Goal: Transaction & Acquisition: Subscribe to service/newsletter

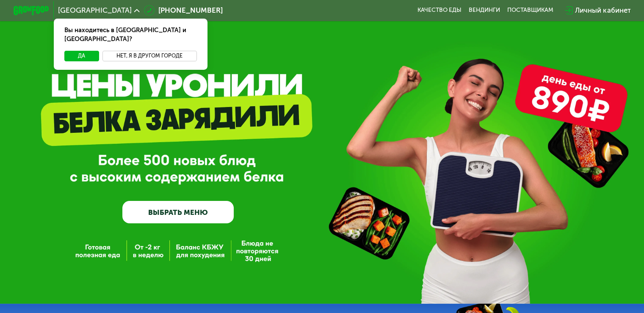
click at [135, 51] on button "Нет, я в другом городе" at bounding box center [149, 56] width 94 height 11
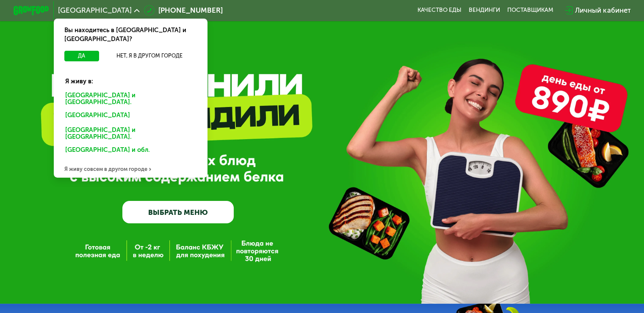
click at [99, 109] on div "[GEOGRAPHIC_DATA] и [GEOGRAPHIC_DATA]." at bounding box center [129, 116] width 140 height 14
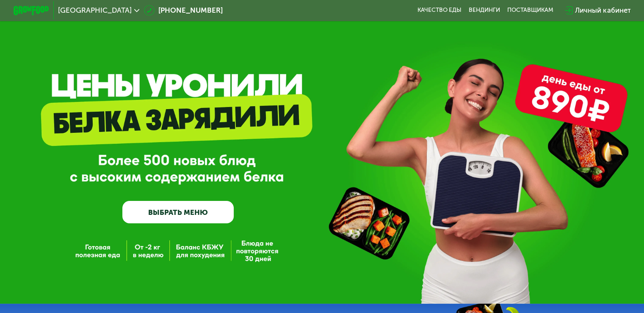
click at [202, 210] on link "ВЫБРАТЬ МЕНЮ" at bounding box center [177, 212] width 111 height 22
click at [193, 221] on link "ВЫБРАТЬ МЕНЮ" at bounding box center [177, 212] width 111 height 22
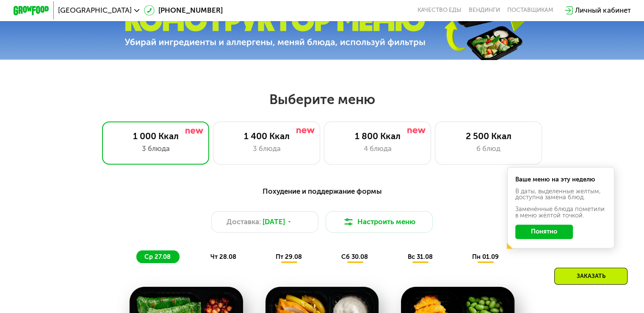
scroll to position [296, 0]
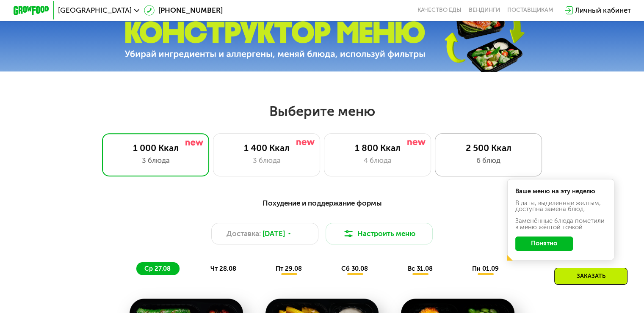
click at [454, 166] on div "6 блюд" at bounding box center [488, 160] width 89 height 11
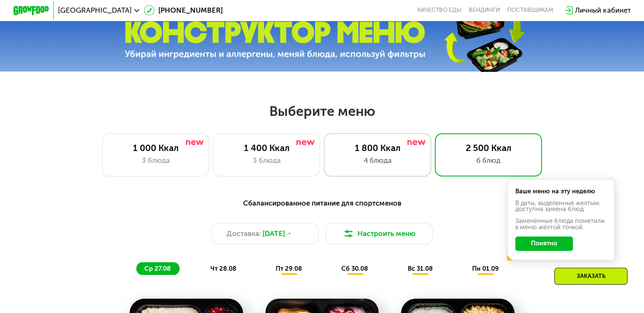
click at [413, 166] on div "4 блюда" at bounding box center [377, 160] width 89 height 11
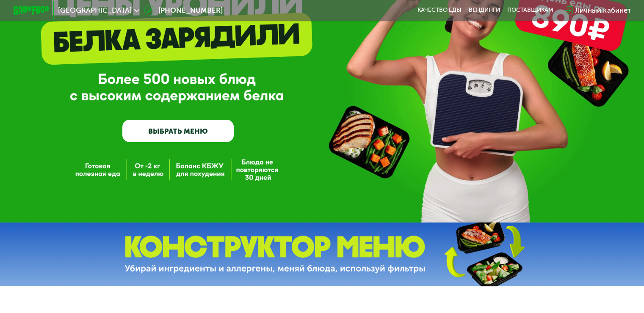
scroll to position [0, 0]
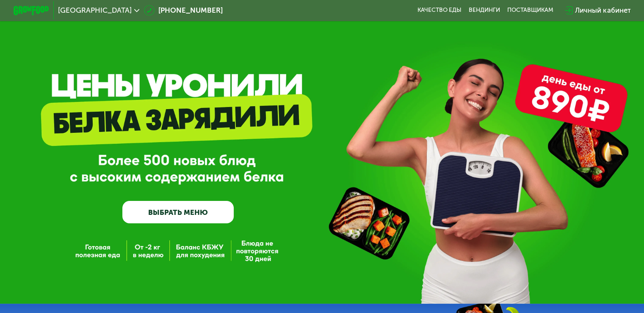
click at [606, 5] on div "Личный кабинет" at bounding box center [597, 10] width 75 height 19
click at [599, 12] on div "Личный кабинет" at bounding box center [602, 10] width 55 height 11
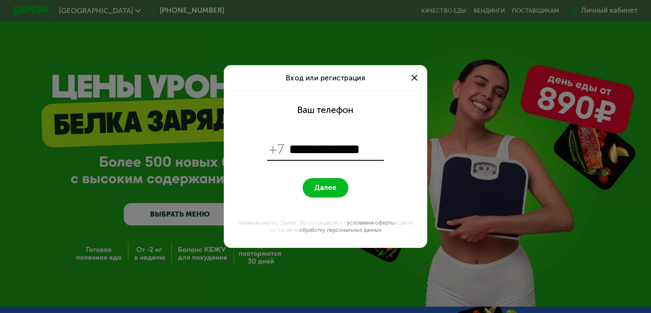
click at [296, 152] on input "**********" at bounding box center [335, 149] width 93 height 17
click at [374, 152] on input "**********" at bounding box center [335, 149] width 93 height 17
type input "**********"
click at [316, 183] on span "Далее" at bounding box center [325, 187] width 22 height 8
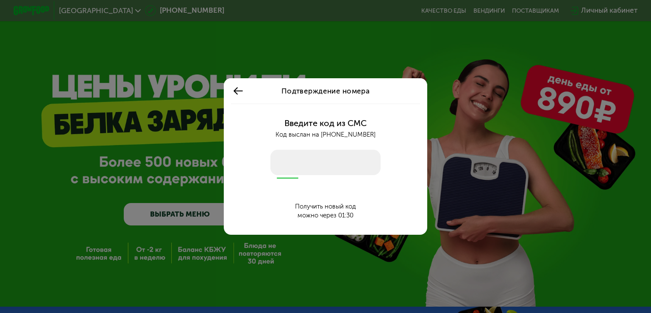
click at [316, 183] on div "Введите код из СМС Код выслан на +7 951 154 44 94 Получить новый код можно чере…" at bounding box center [325, 169] width 192 height 131
click at [293, 171] on input "number" at bounding box center [325, 162] width 110 height 25
click at [286, 170] on input "number" at bounding box center [325, 162] width 110 height 25
type input "****"
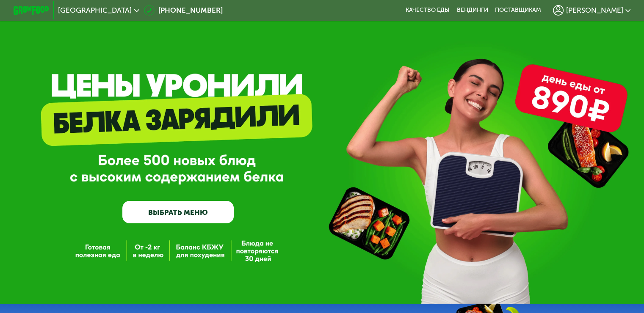
click at [597, 14] on span "Владимир" at bounding box center [594, 10] width 57 height 7
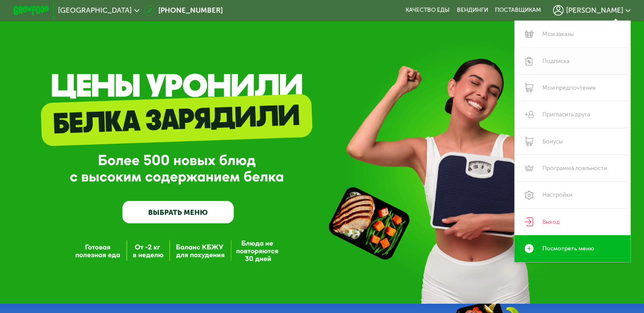
click at [558, 59] on link "Подписка" at bounding box center [573, 61] width 116 height 27
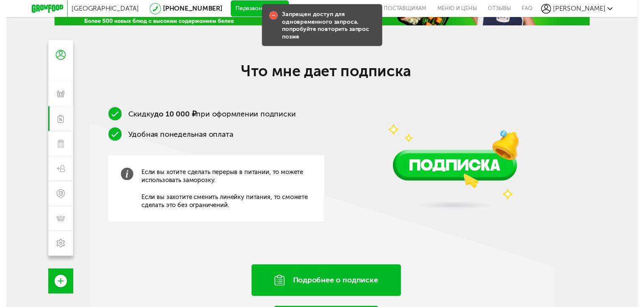
scroll to position [127, 0]
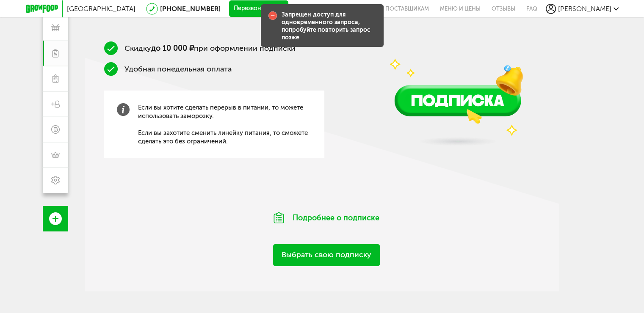
click at [317, 257] on link "Выбрать свою подписку" at bounding box center [326, 255] width 107 height 22
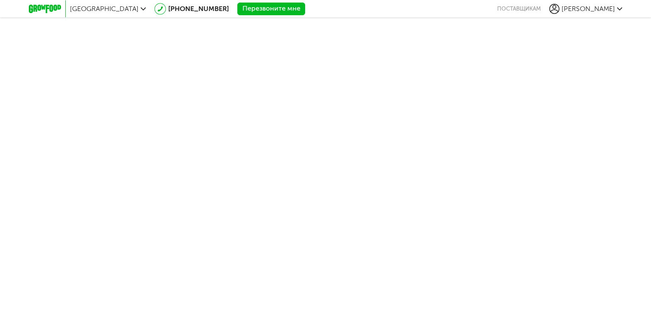
click at [606, 5] on span "[PERSON_NAME]" at bounding box center [587, 9] width 53 height 8
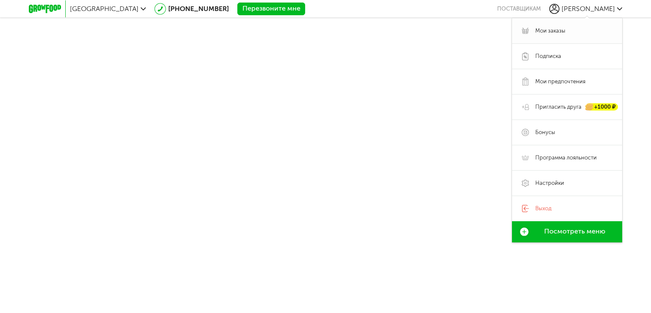
click at [561, 32] on span "Мои заказы" at bounding box center [550, 31] width 30 height 8
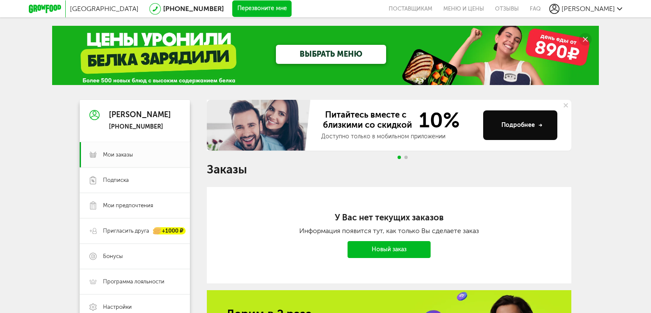
click at [129, 122] on div "Владимир [PHONE_NUMBER]" at bounding box center [140, 121] width 62 height 20
click at [130, 117] on div "[PERSON_NAME]" at bounding box center [140, 115] width 62 height 8
click at [94, 118] on icon at bounding box center [94, 115] width 10 height 64
click at [136, 50] on div "ВЫБРАТЬ МЕНЮ" at bounding box center [325, 55] width 546 height 59
click at [307, 56] on link "ВЫБРАТЬ МЕНЮ" at bounding box center [331, 54] width 110 height 19
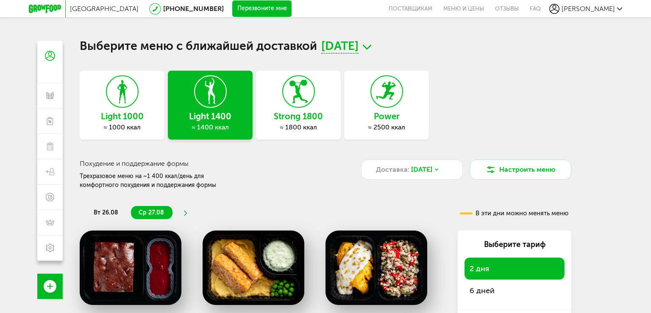
click at [310, 105] on icon at bounding box center [298, 92] width 31 height 32
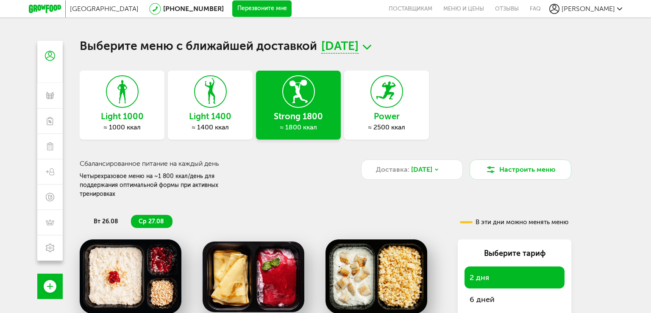
scroll to position [169, 0]
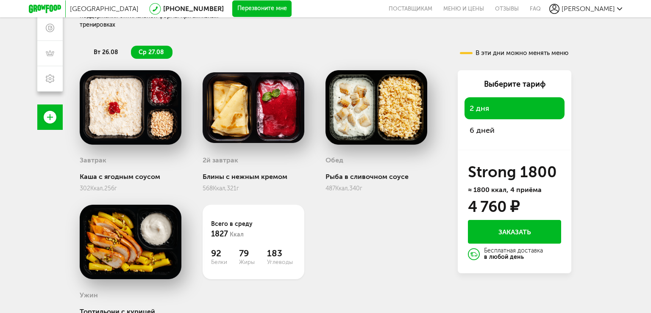
click at [508, 124] on div "6 дней" at bounding box center [514, 130] width 100 height 22
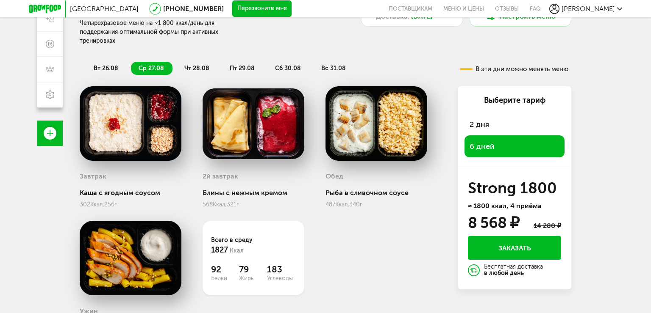
scroll to position [159, 0]
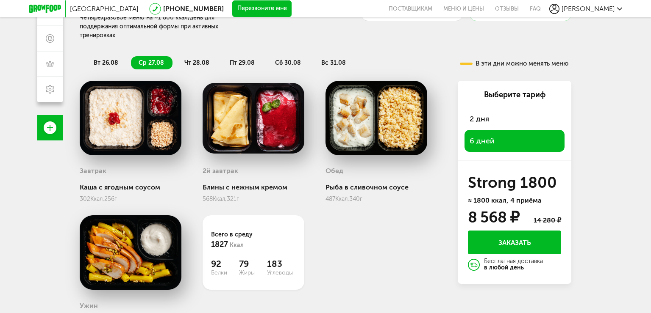
click at [500, 112] on div "2 дня" at bounding box center [514, 119] width 100 height 22
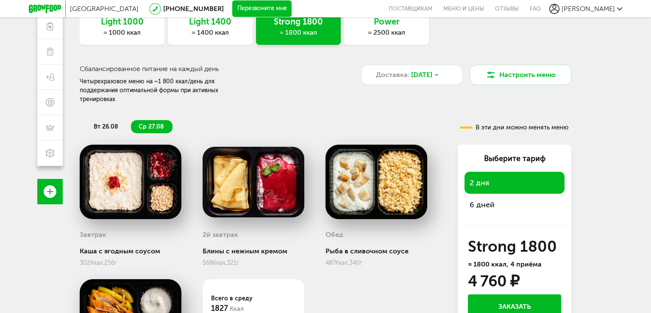
scroll to position [74, 0]
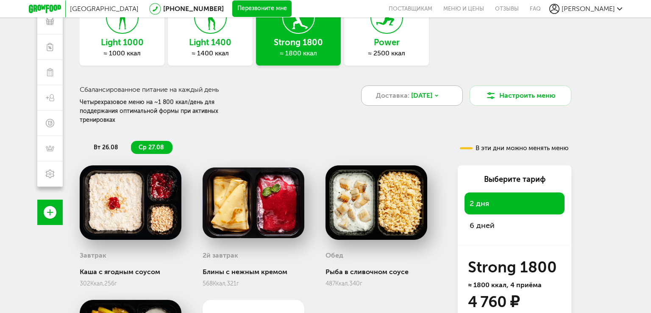
click at [432, 91] on span "26 авг, вт" at bounding box center [421, 96] width 21 height 10
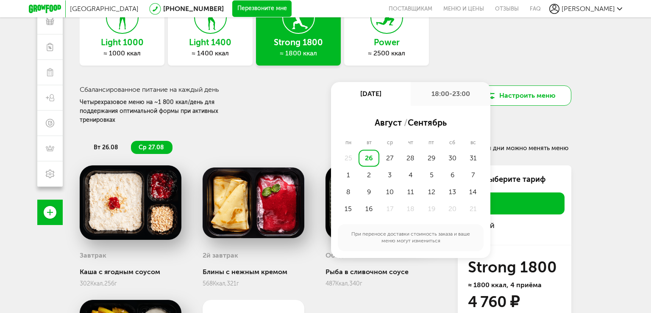
click at [515, 91] on button "Настроить меню" at bounding box center [520, 96] width 102 height 20
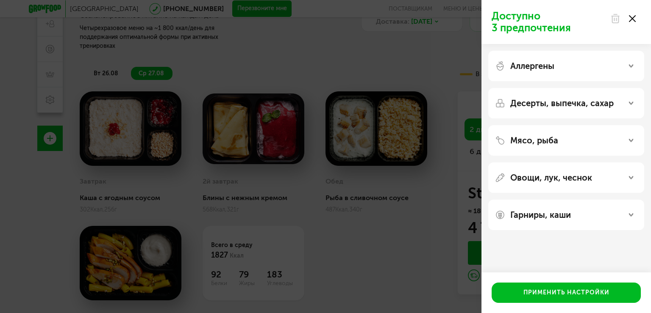
click at [540, 69] on p "Аллергены" at bounding box center [532, 66] width 44 height 10
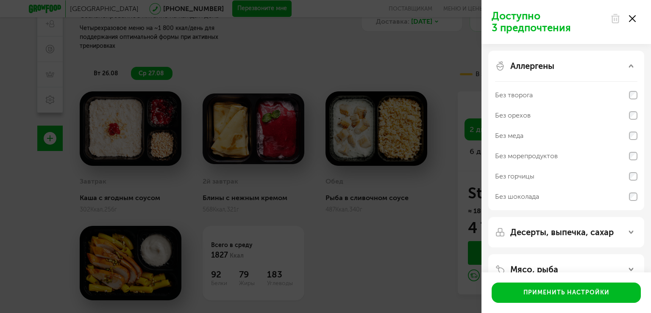
click at [540, 68] on p "Аллергены" at bounding box center [532, 66] width 44 height 10
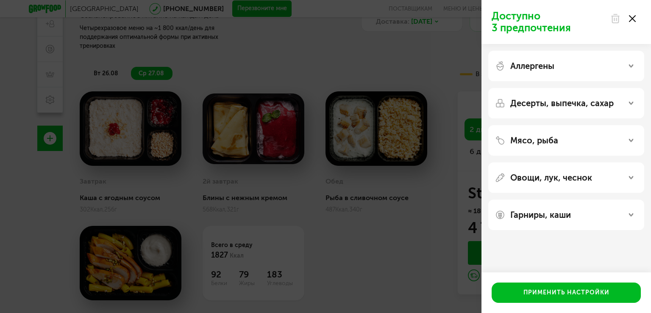
click at [540, 68] on p "Аллергены" at bounding box center [532, 66] width 44 height 10
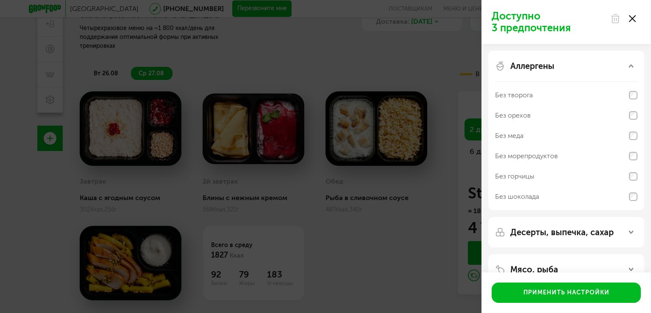
click at [540, 68] on p "Аллергены" at bounding box center [532, 66] width 44 height 10
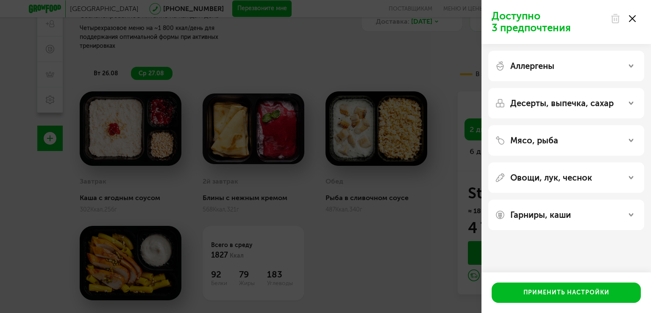
click at [634, 23] on div at bounding box center [623, 18] width 36 height 17
click at [637, 16] on div at bounding box center [623, 18] width 36 height 17
click at [634, 15] on div at bounding box center [623, 18] width 36 height 17
click at [634, 15] on use at bounding box center [631, 18] width 7 height 7
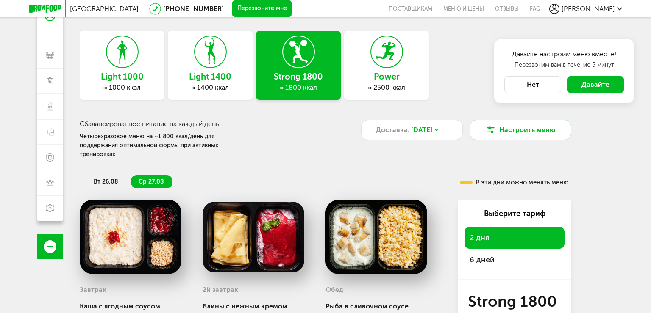
scroll to position [0, 0]
